Goal: Navigation & Orientation: Find specific page/section

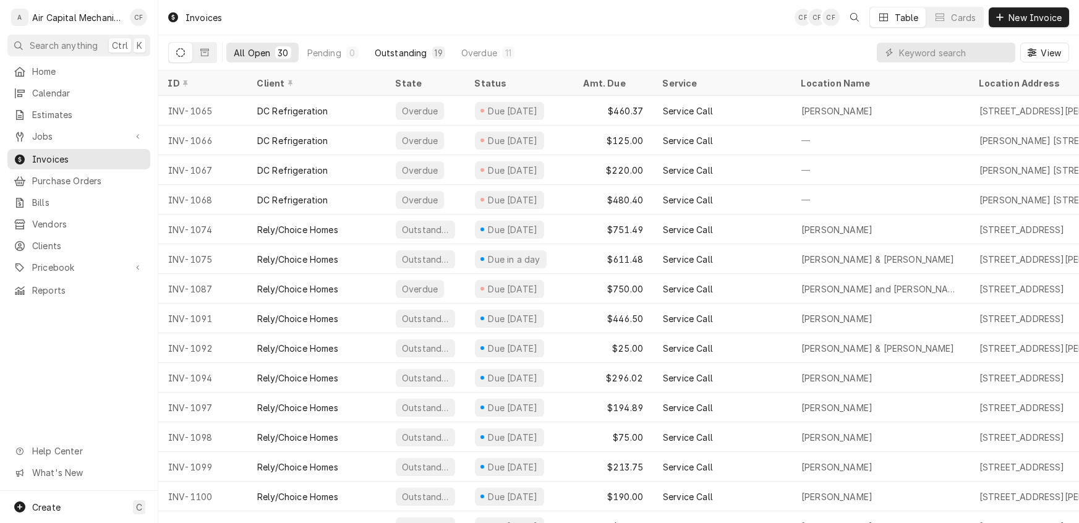
click at [390, 50] on div "Outstanding" at bounding box center [401, 52] width 53 height 13
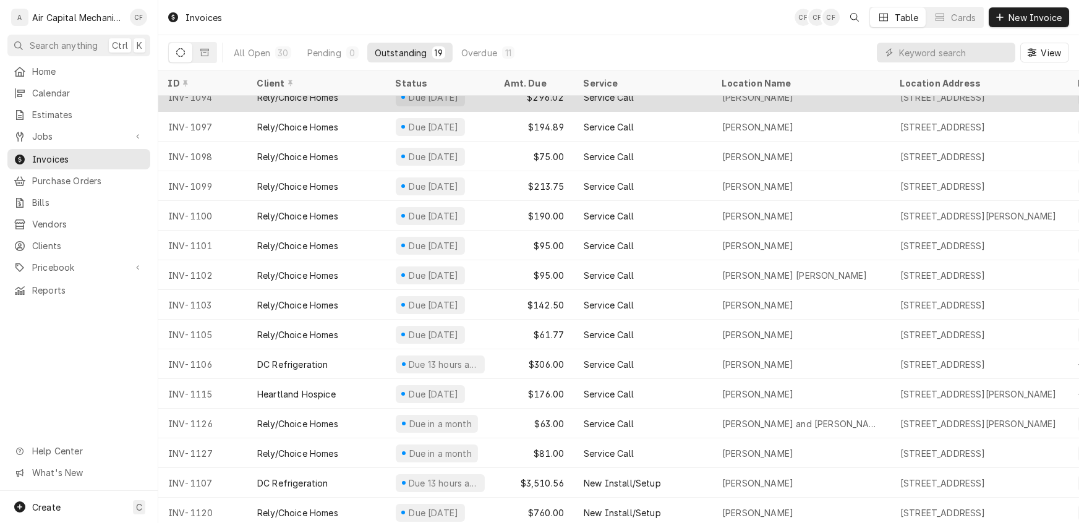
scroll to position [134, 0]
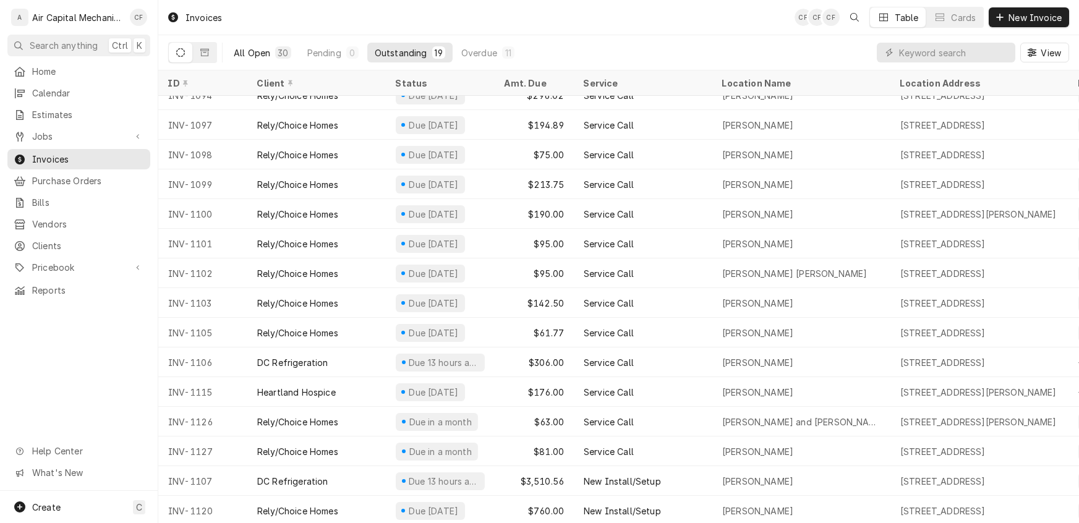
click at [255, 56] on div "All Open" at bounding box center [252, 52] width 36 height 13
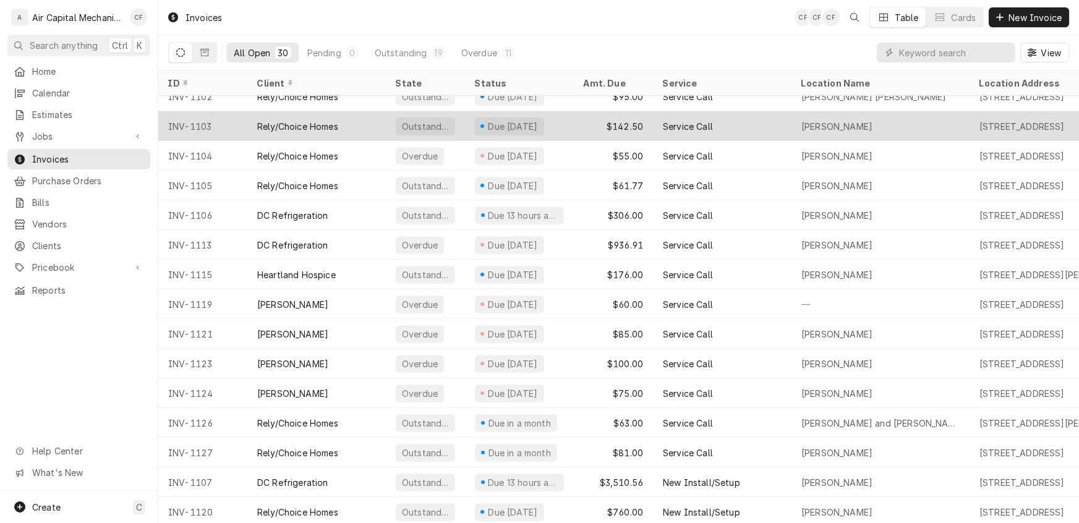
scroll to position [461, 0]
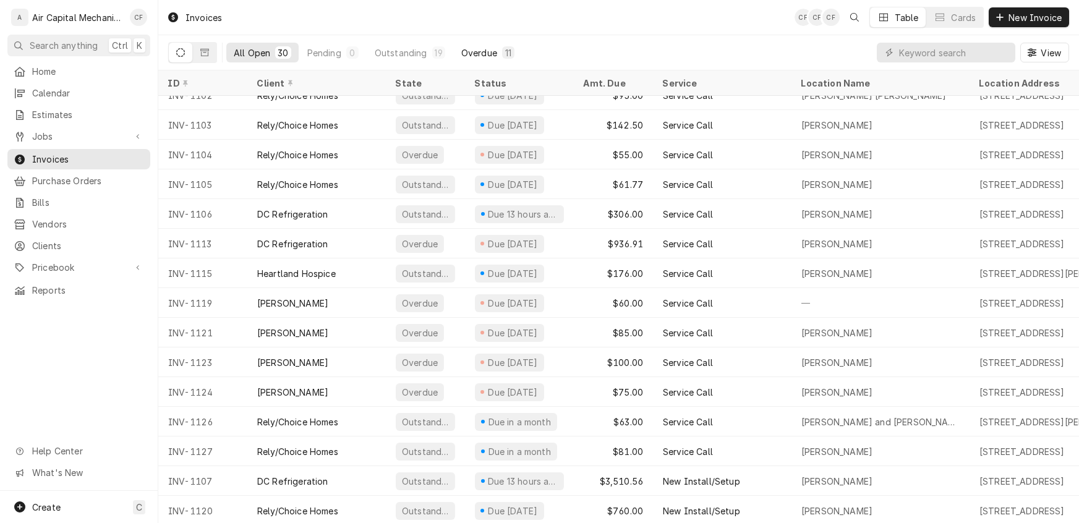
click at [471, 53] on div "Overdue" at bounding box center [479, 52] width 36 height 13
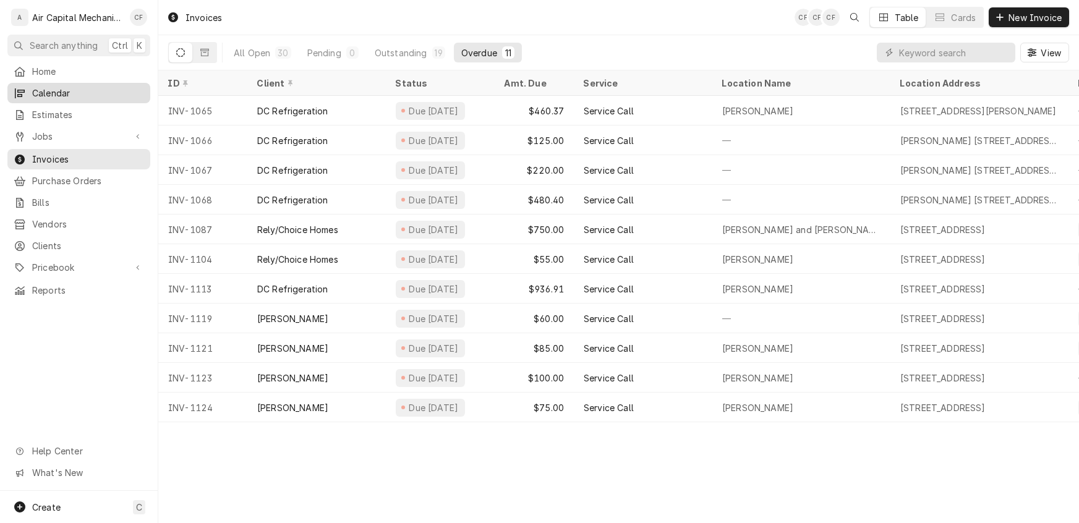
click at [61, 90] on span "Calendar" at bounding box center [88, 93] width 112 height 13
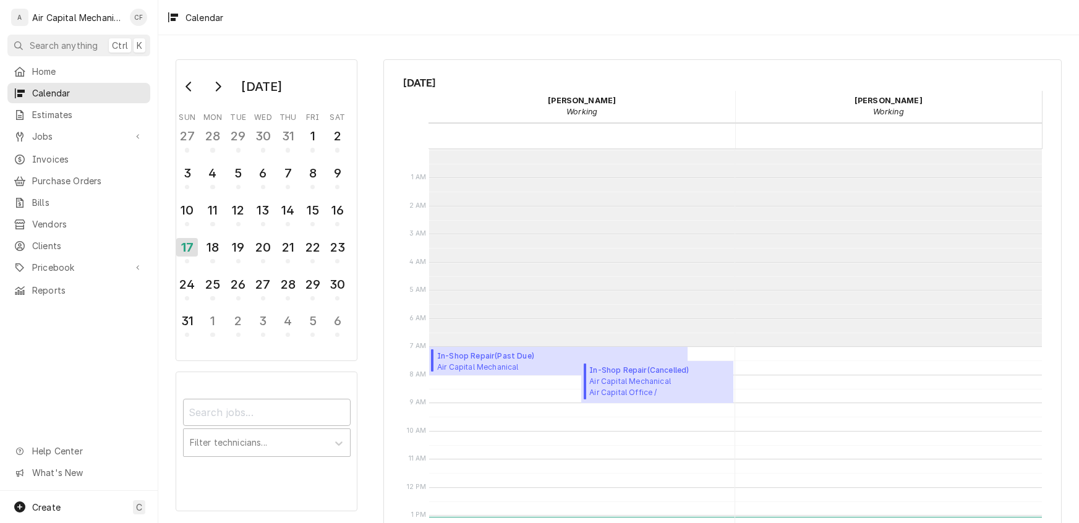
scroll to position [197, 0]
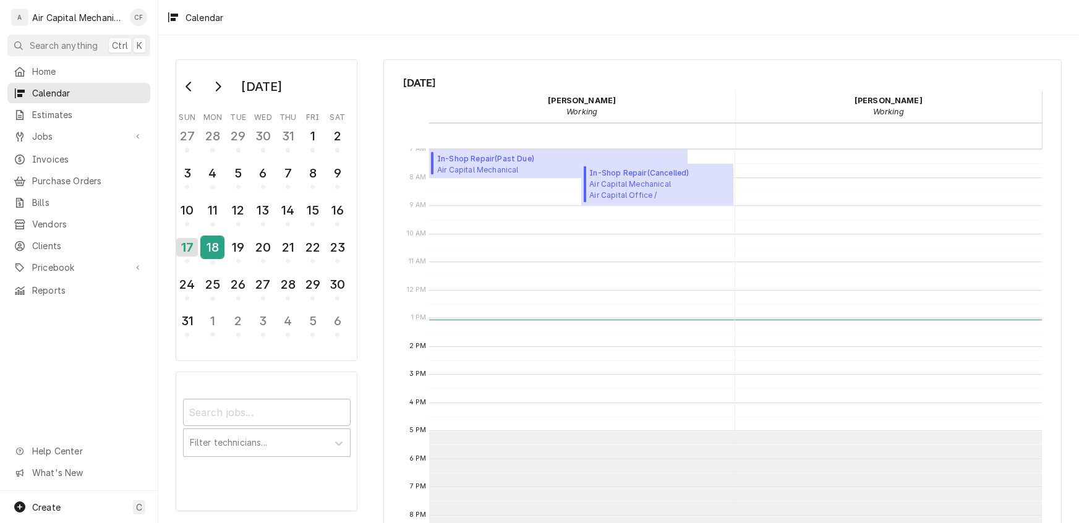
click at [210, 249] on div "18" at bounding box center [213, 247] width 22 height 21
click at [245, 246] on div "19" at bounding box center [239, 247] width 22 height 21
click at [260, 246] on div "20" at bounding box center [263, 247] width 19 height 19
click at [285, 245] on div "21" at bounding box center [288, 247] width 22 height 21
click at [302, 247] on div "22" at bounding box center [313, 247] width 22 height 21
